Goal: Navigation & Orientation: Find specific page/section

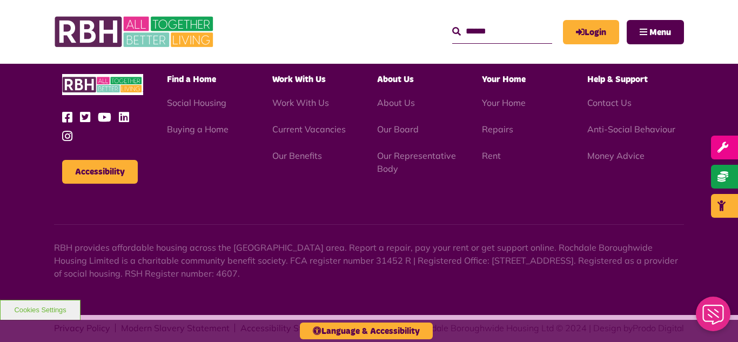
scroll to position [1269, 0]
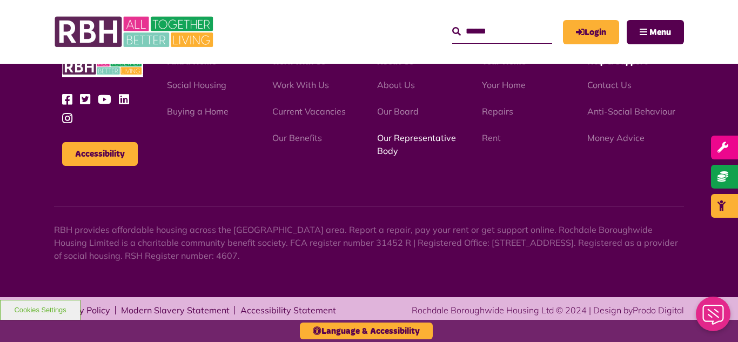
click at [403, 138] on link "Our Representative Body" at bounding box center [416, 144] width 79 height 24
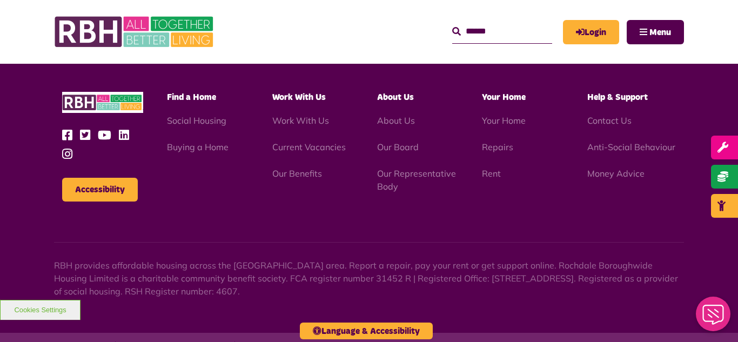
scroll to position [3136, 0]
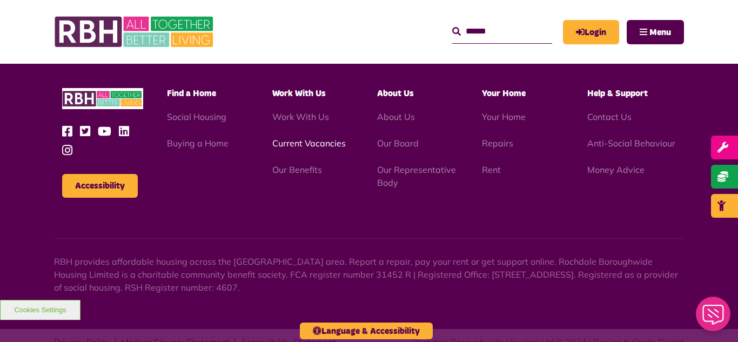
click at [304, 138] on link "Current Vacancies" at bounding box center [308, 143] width 73 height 11
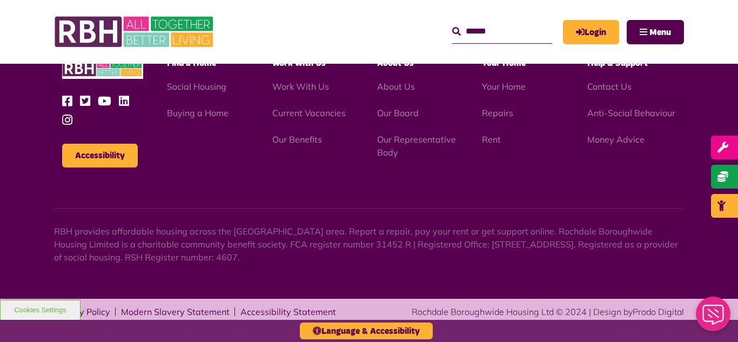
scroll to position [1269, 0]
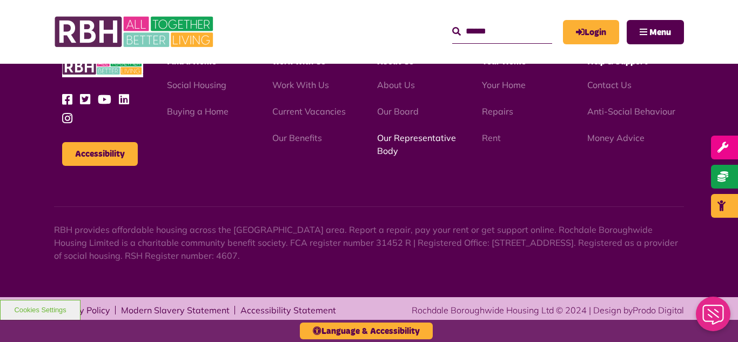
click at [409, 138] on link "Our Representative Body" at bounding box center [416, 144] width 79 height 24
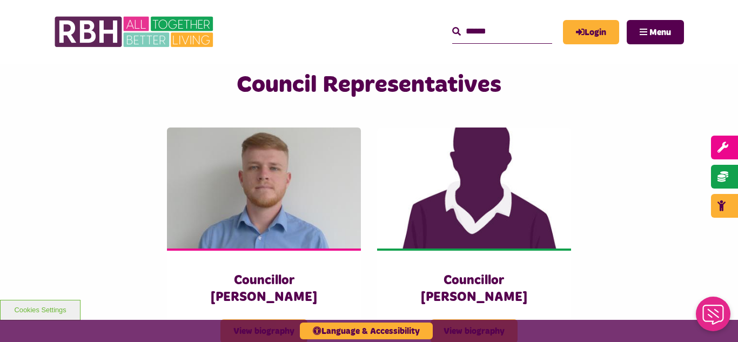
scroll to position [2293, 0]
